Goal: Task Accomplishment & Management: Use online tool/utility

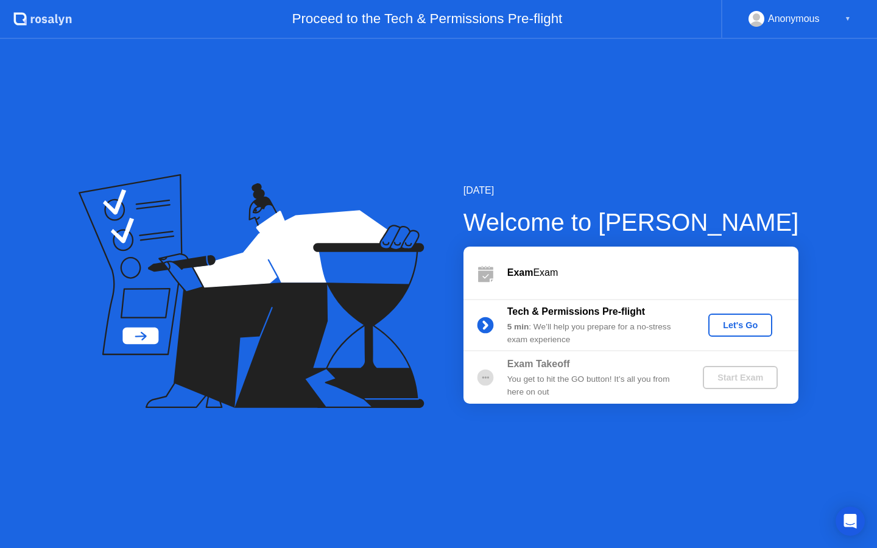
click at [726, 335] on button "Let's Go" at bounding box center [740, 325] width 64 height 23
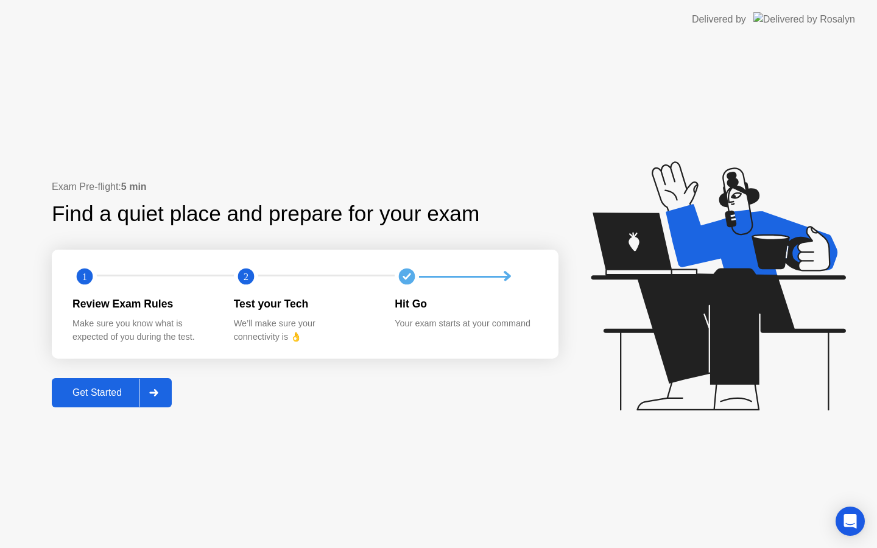
click at [141, 402] on div at bounding box center [153, 393] width 29 height 28
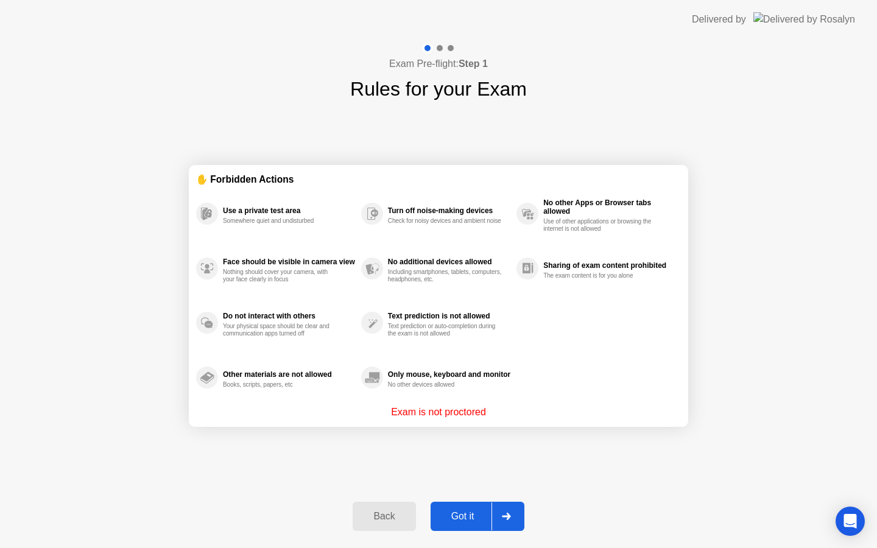
click at [479, 511] on div "Got it" at bounding box center [462, 516] width 57 height 11
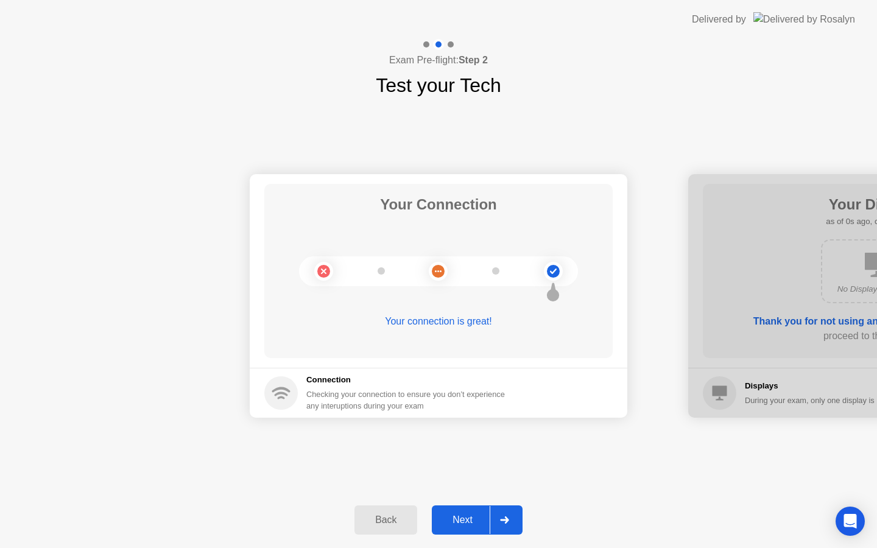
click at [485, 521] on div "Next" at bounding box center [462, 520] width 54 height 11
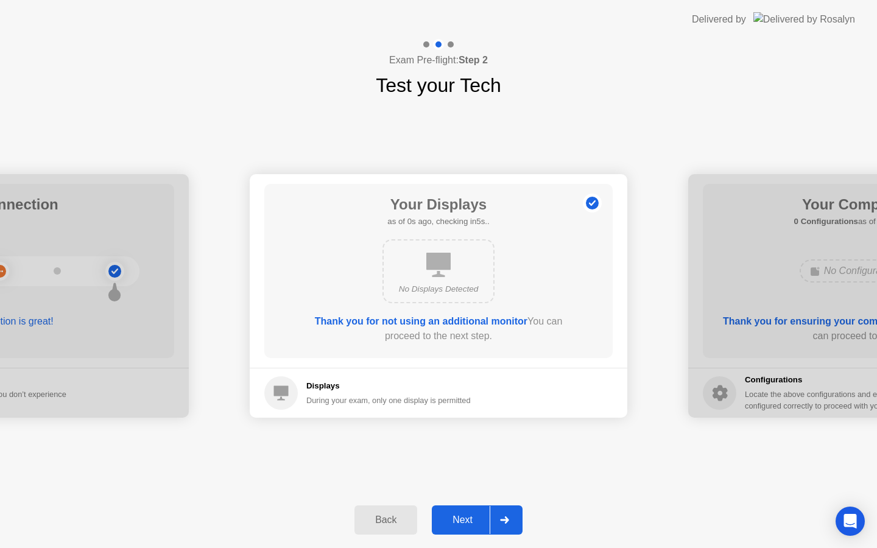
click at [487, 521] on div "Next" at bounding box center [462, 520] width 54 height 11
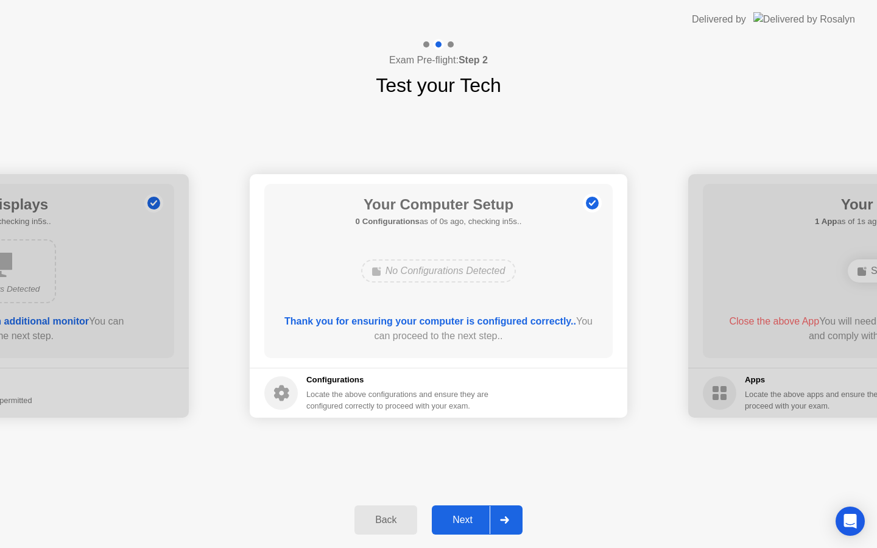
click at [486, 523] on div "Next" at bounding box center [462, 520] width 54 height 11
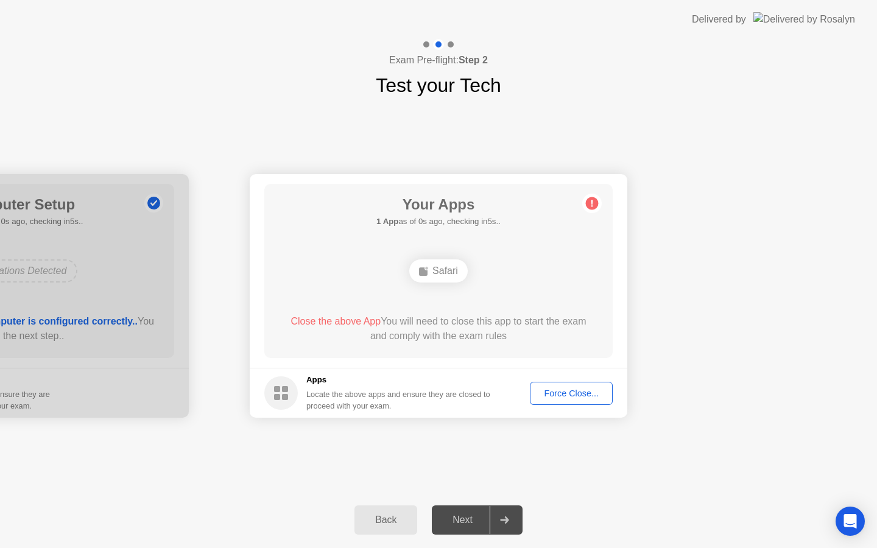
click at [486, 523] on div "Next" at bounding box center [462, 520] width 54 height 11
click at [558, 398] on div "Force Close..." at bounding box center [571, 394] width 74 height 10
click at [513, 478] on div "Your Connection Your connection is great! Connection Checking your connection t…" at bounding box center [438, 296] width 877 height 392
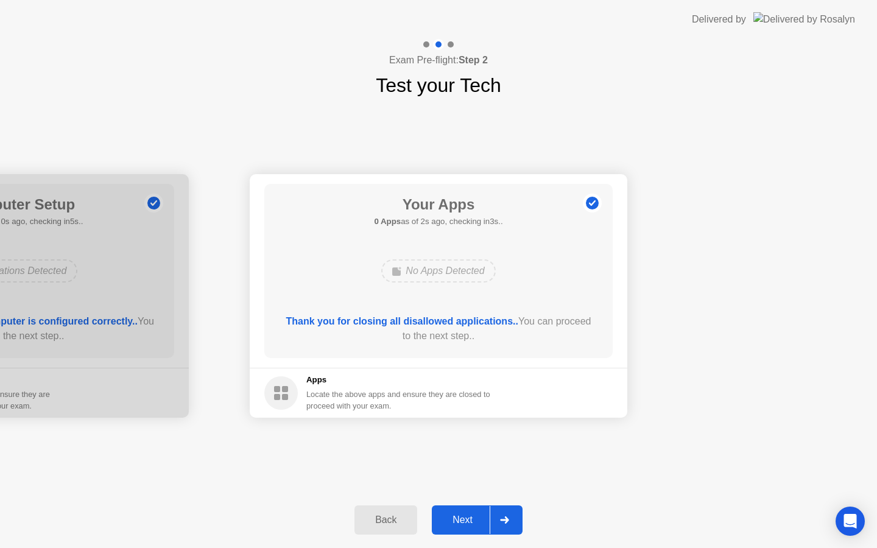
click at [474, 512] on button "Next" at bounding box center [477, 519] width 91 height 29
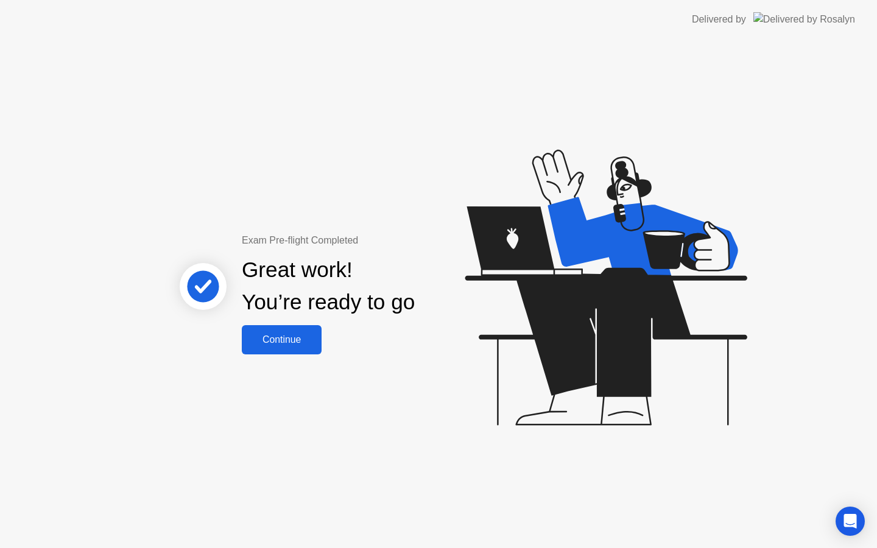
click at [293, 356] on div "Exam Pre-flight Completed Great work! You’re ready to go Continue" at bounding box center [438, 293] width 877 height 509
click at [287, 334] on div "Continue" at bounding box center [281, 339] width 72 height 11
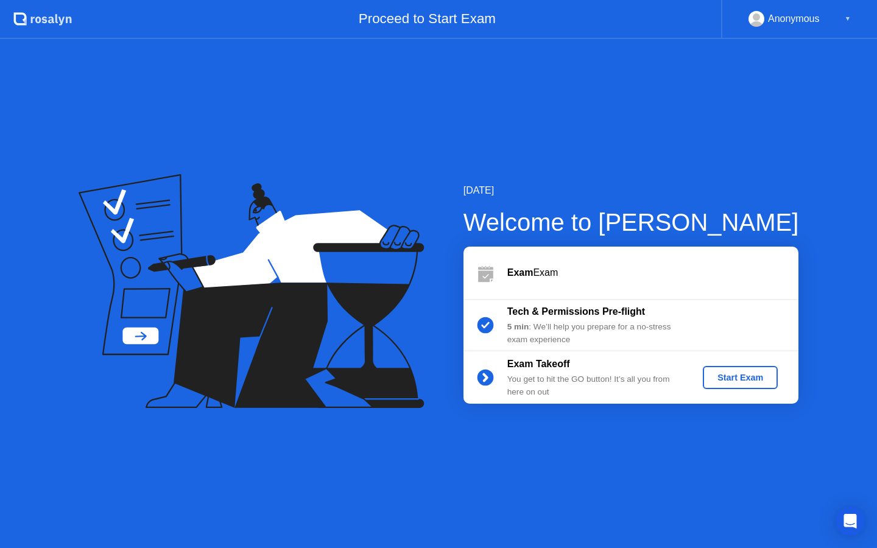
click at [724, 382] on div "Start Exam" at bounding box center [740, 378] width 65 height 10
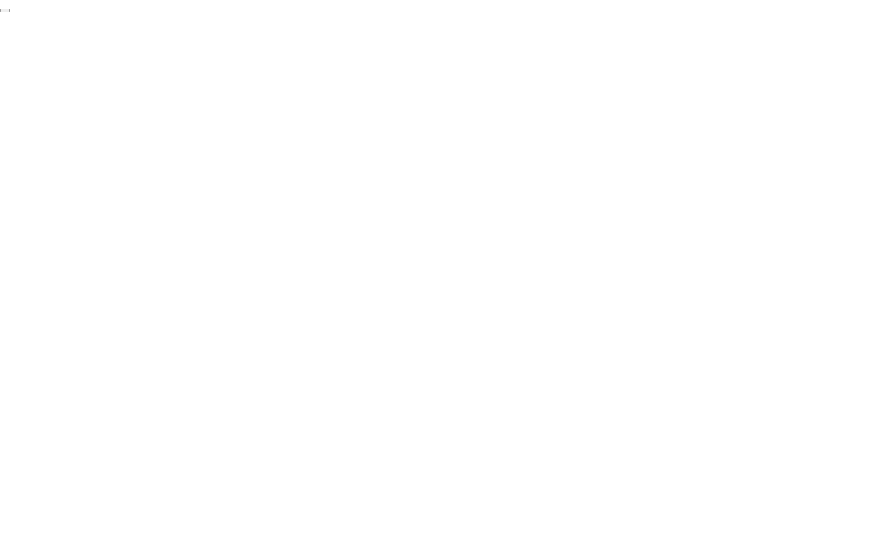
click div "End Proctoring Session"
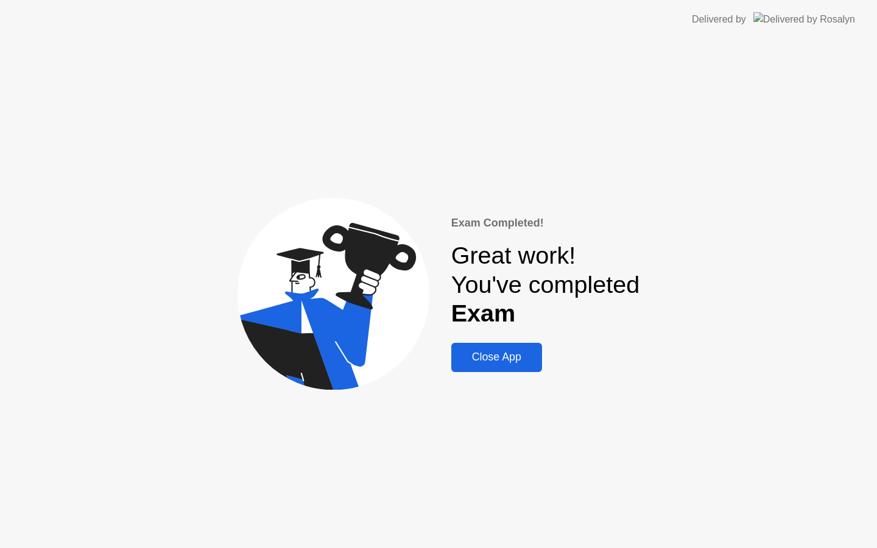
click at [486, 359] on div "Close App" at bounding box center [496, 357] width 83 height 13
